Goal: Information Seeking & Learning: Learn about a topic

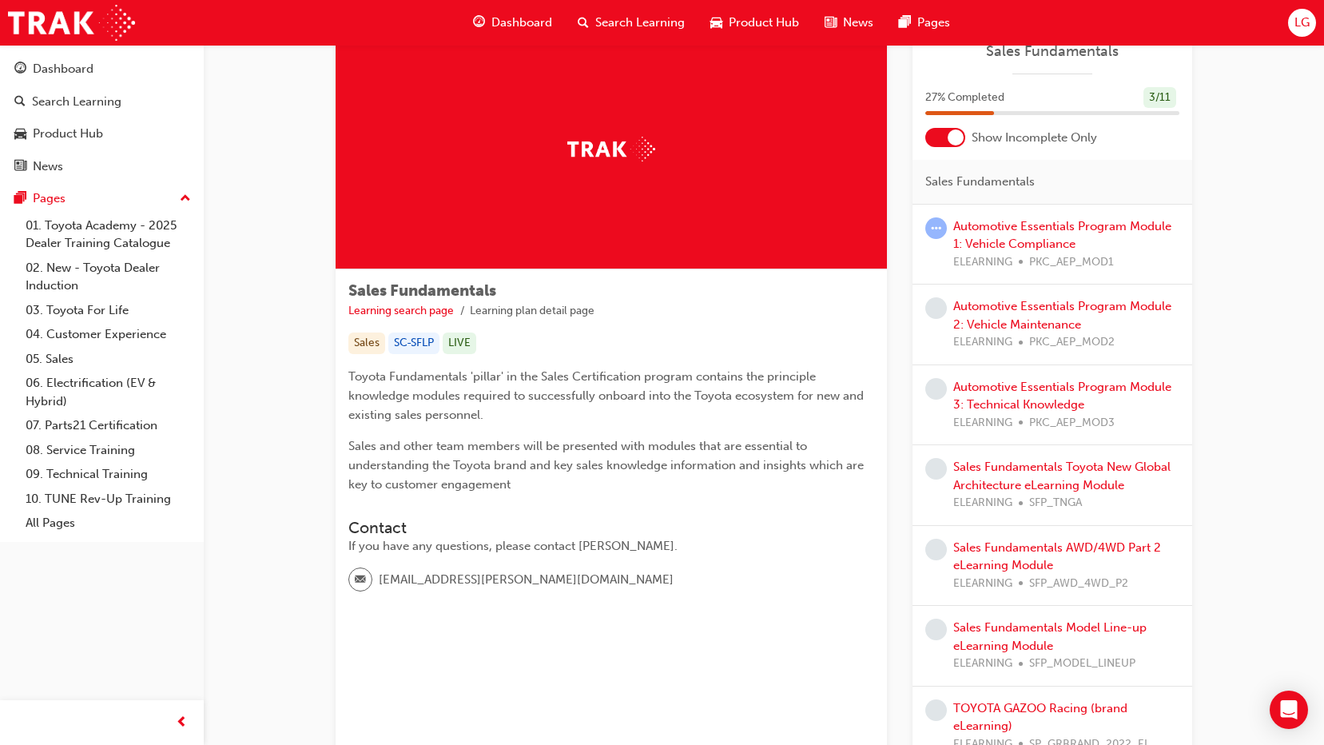
scroll to position [160, 0]
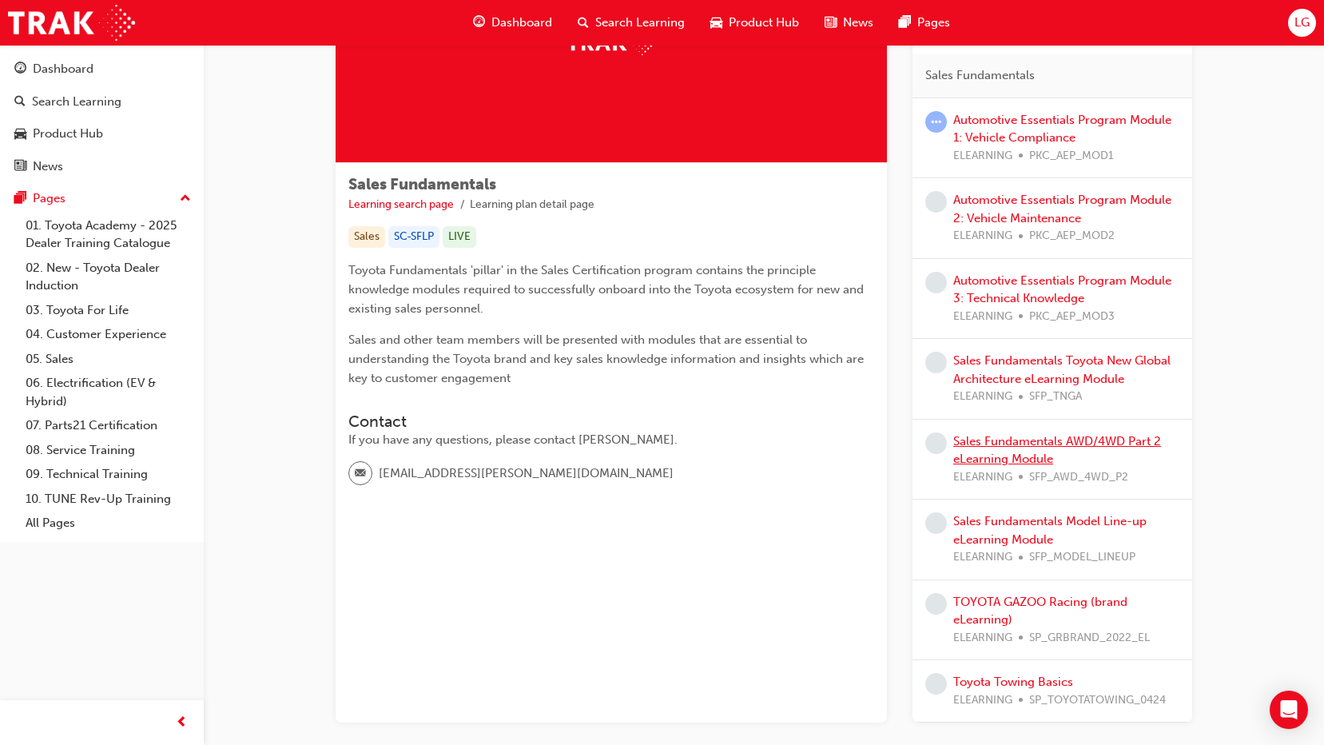
click at [1094, 442] on link "Sales Fundamentals AWD/4WD Part 2 eLearning Module" at bounding box center [1057, 450] width 208 height 33
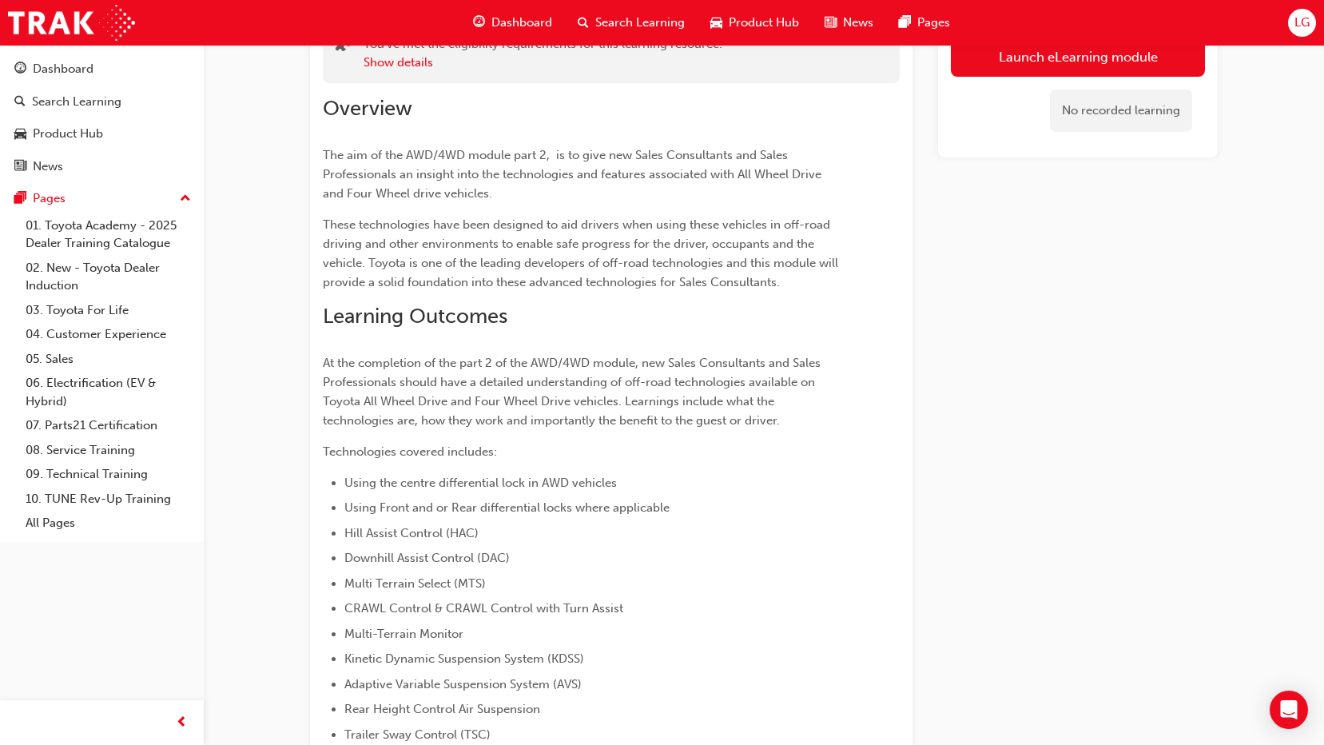
scroll to position [80, 0]
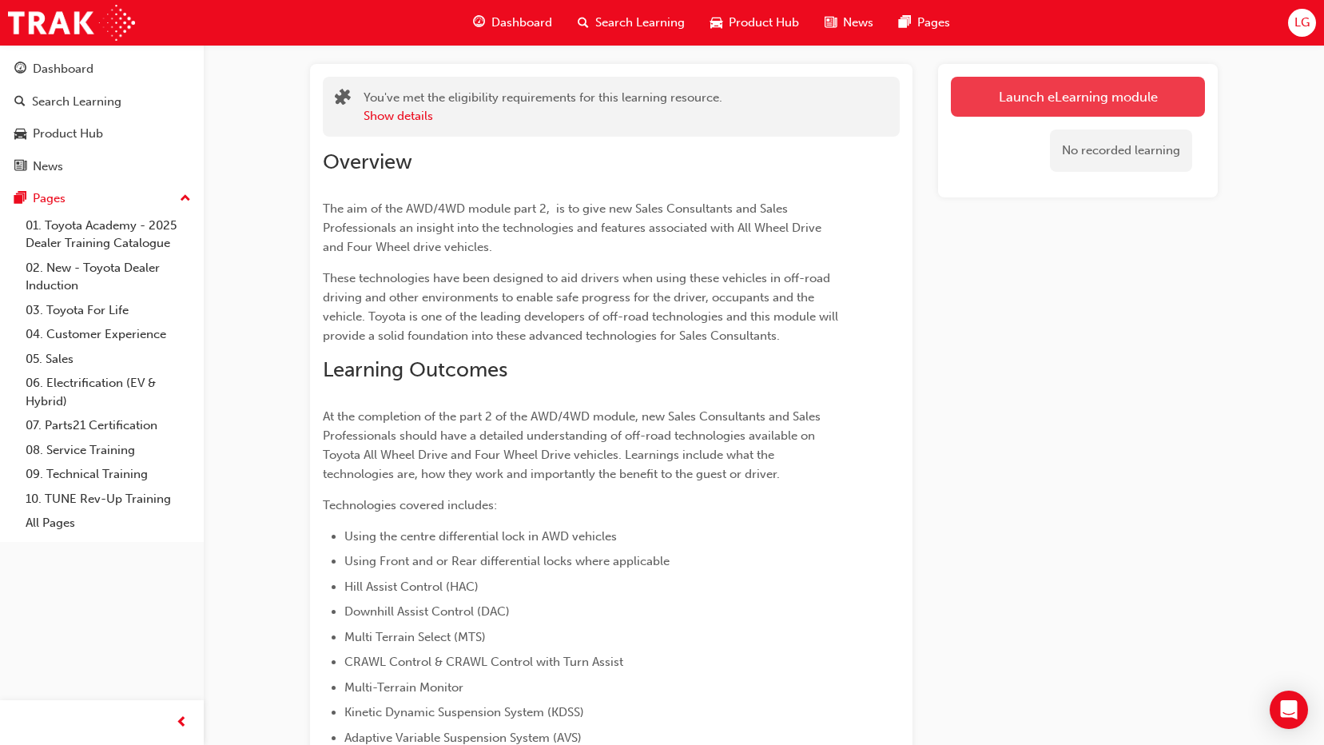
click at [1120, 113] on link "Launch eLearning module" at bounding box center [1078, 97] width 254 height 40
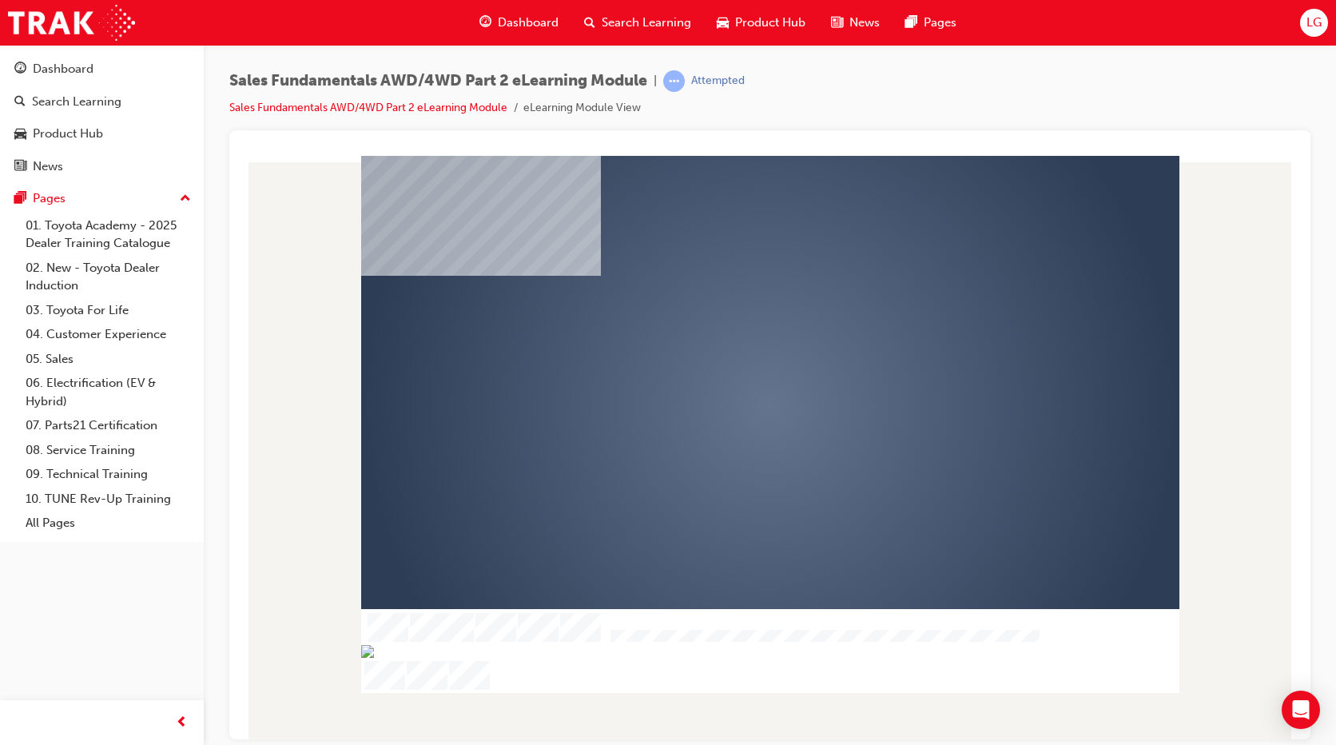
click at [724, 360] on div "play" at bounding box center [724, 360] width 0 height 0
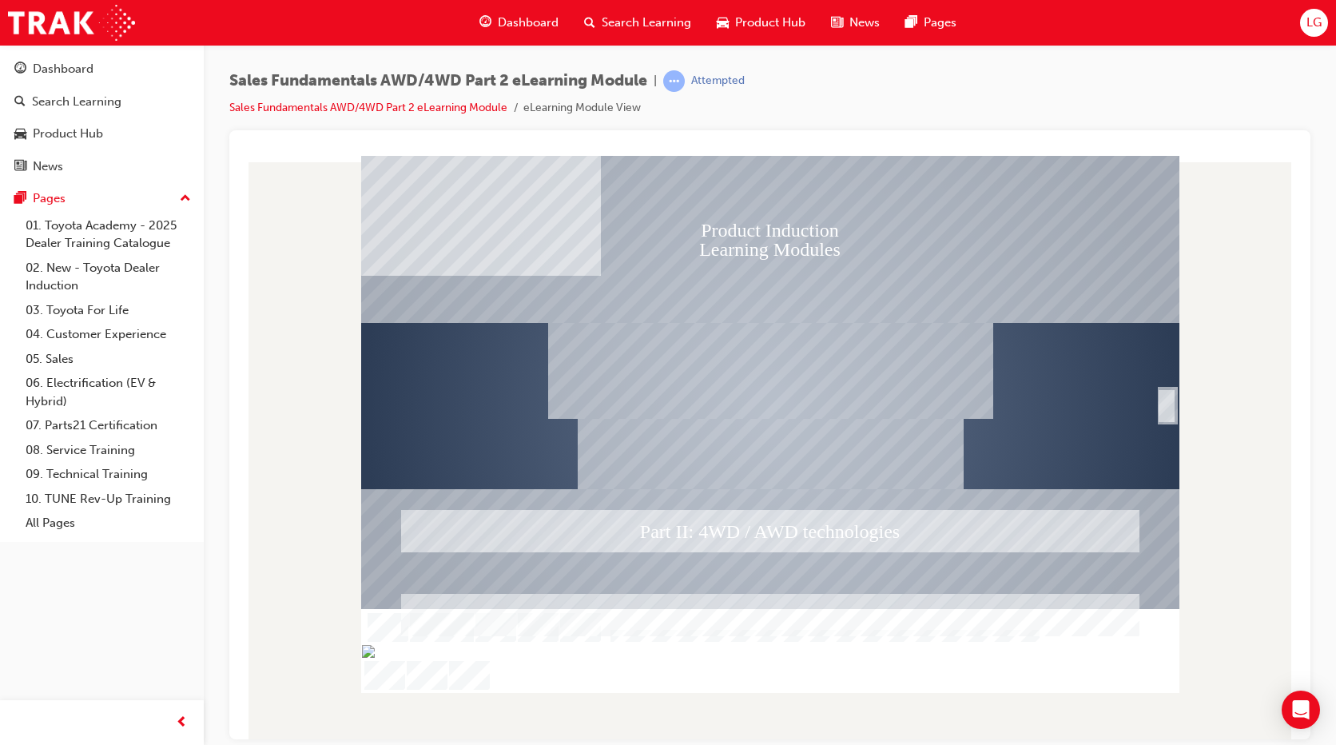
click at [702, 465] on div "Image" at bounding box center [771, 453] width 386 height 70
